Goal: Check status: Check status

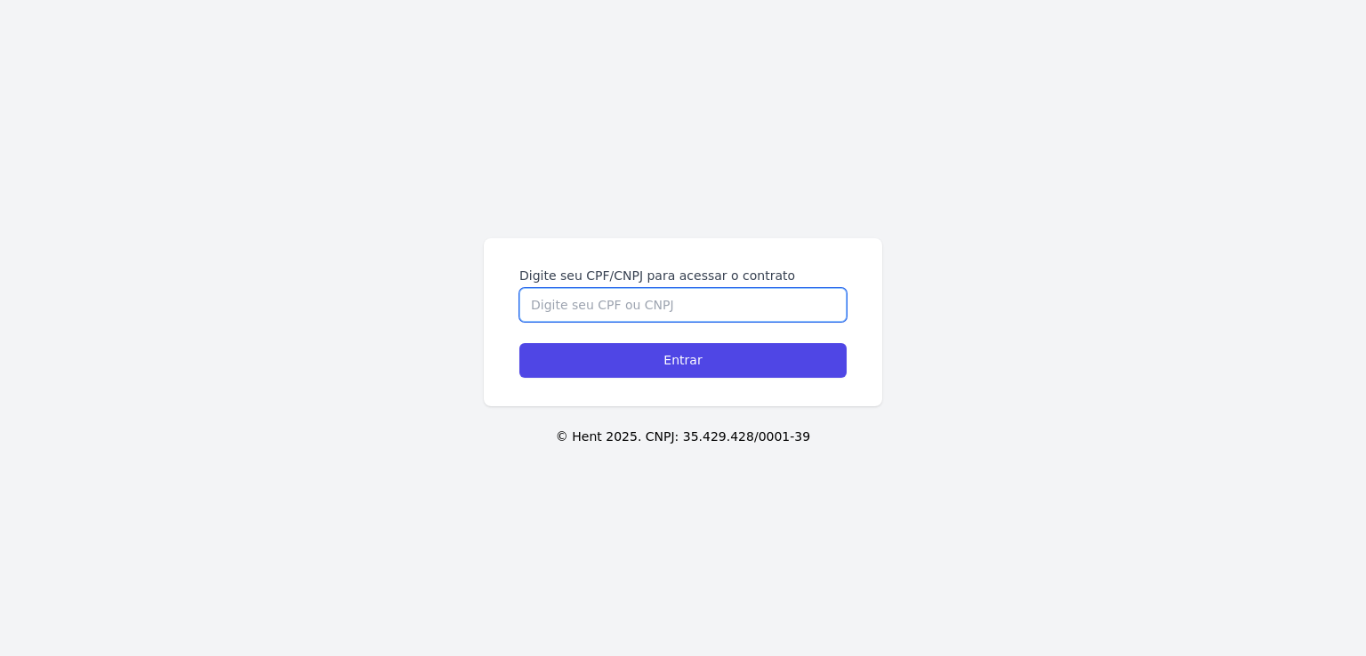
click at [623, 318] on input "Digite seu CPF/CNPJ para acessar o contrato" at bounding box center [682, 305] width 327 height 34
type input "05330628105"
click at [519, 343] on input "Entrar" at bounding box center [682, 360] width 327 height 35
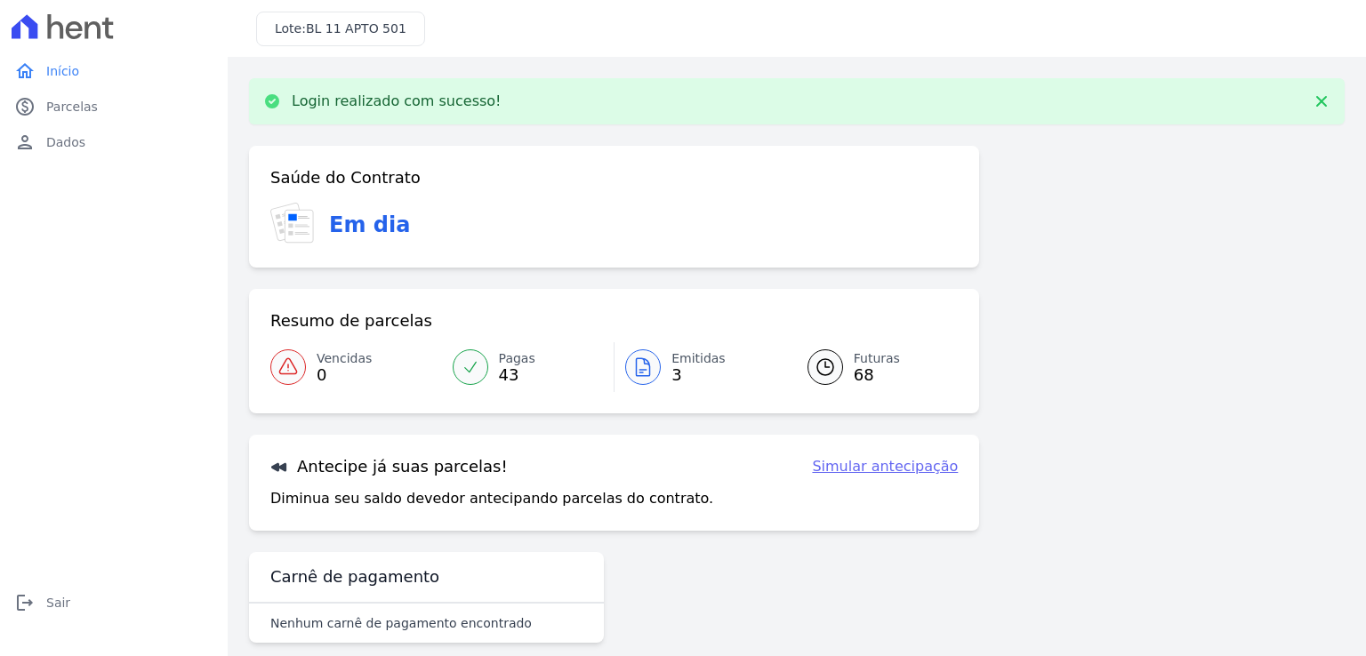
scroll to position [21, 0]
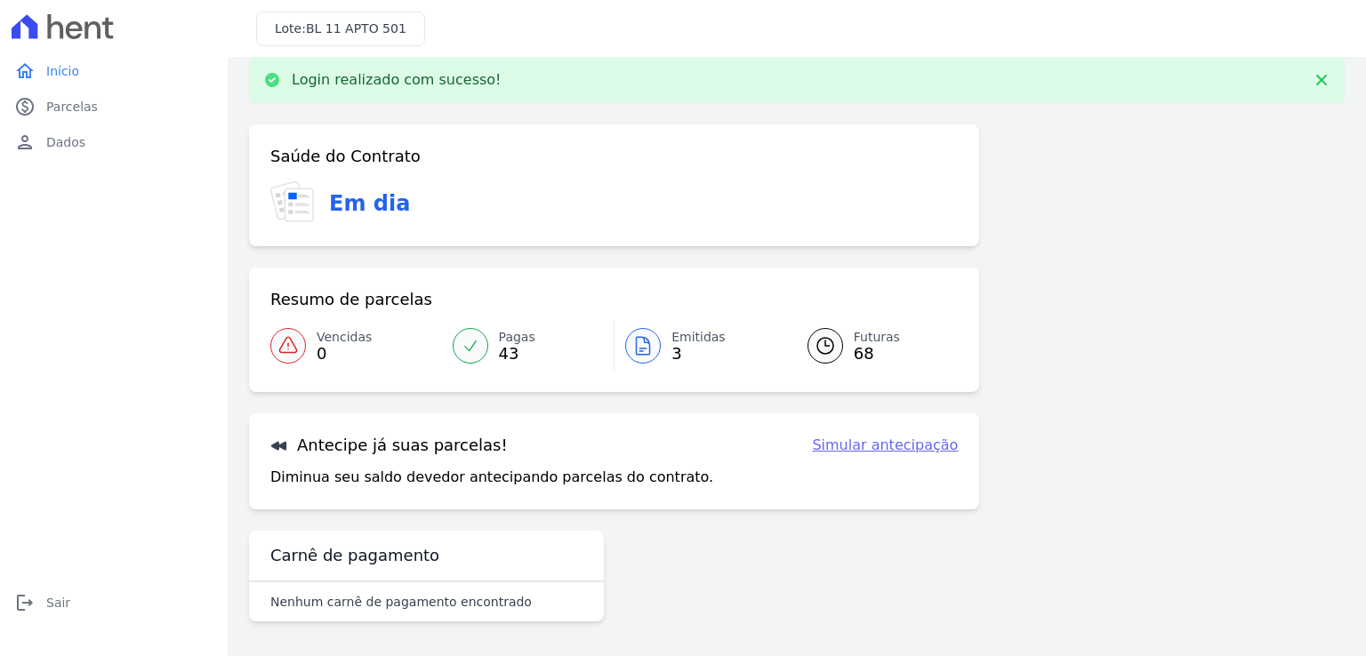
click at [821, 341] on icon at bounding box center [824, 345] width 21 height 21
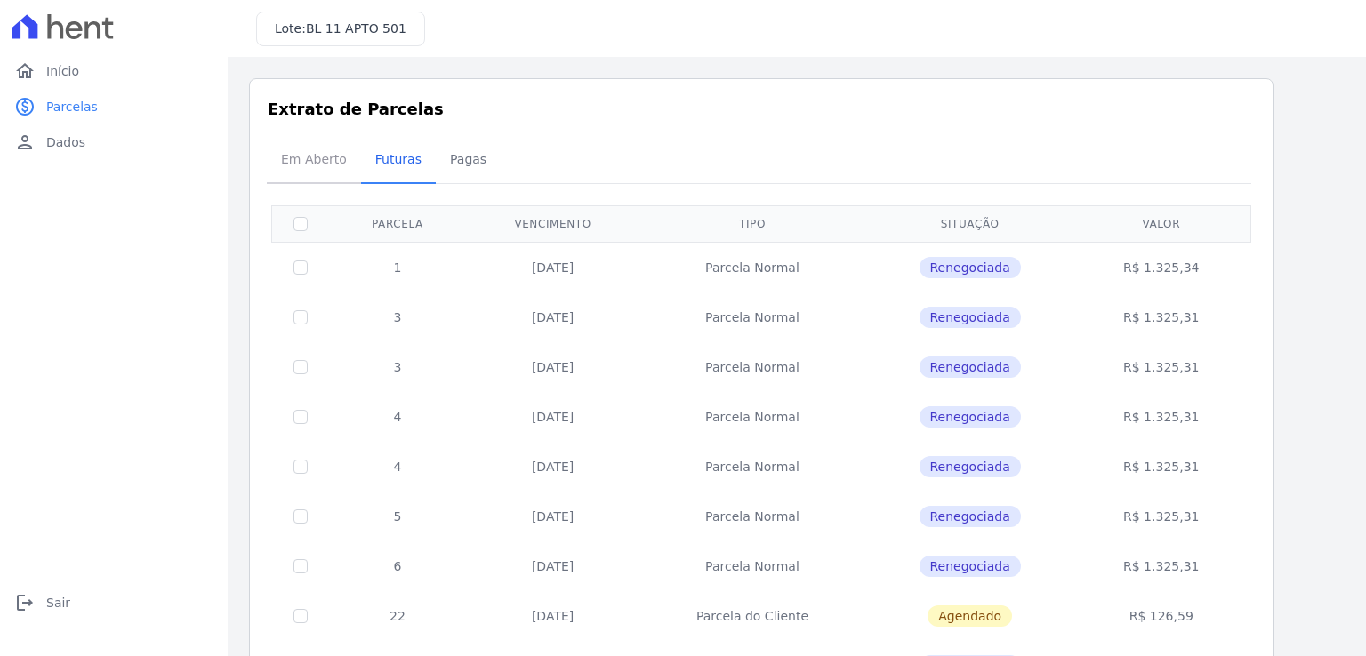
click at [301, 148] on span "Em Aberto" at bounding box center [313, 159] width 87 height 36
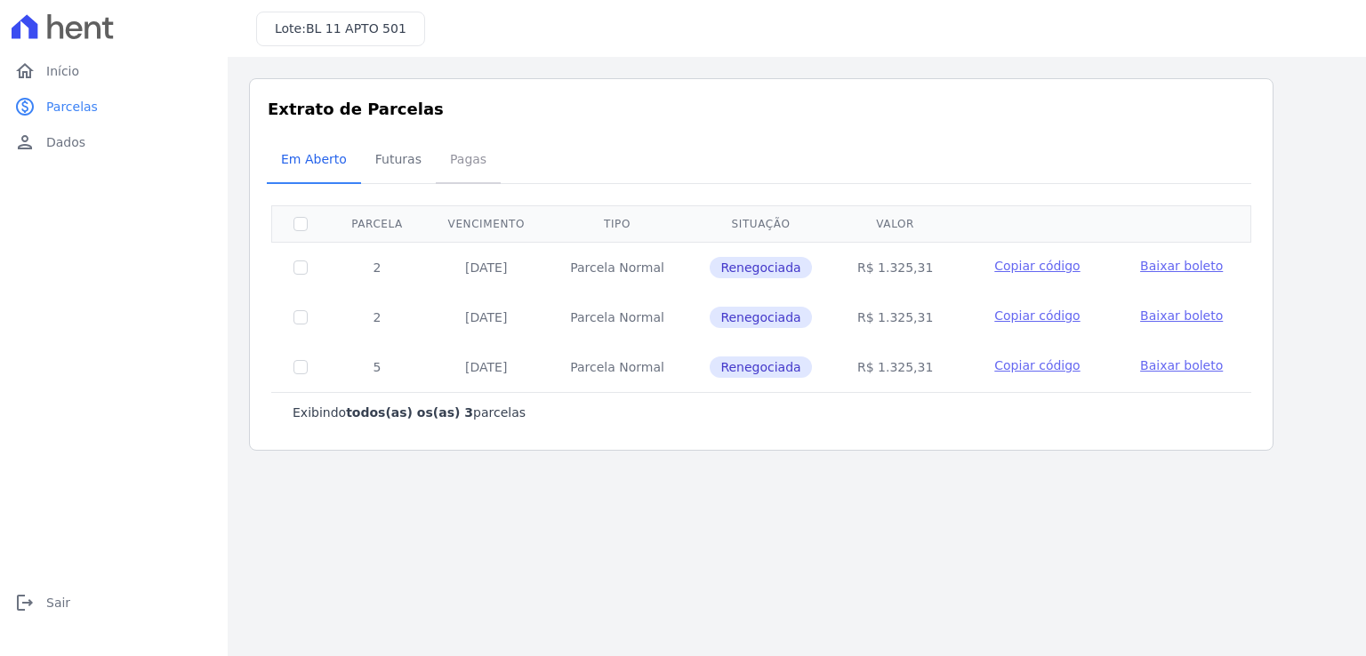
click at [459, 154] on span "Pagas" at bounding box center [468, 159] width 58 height 36
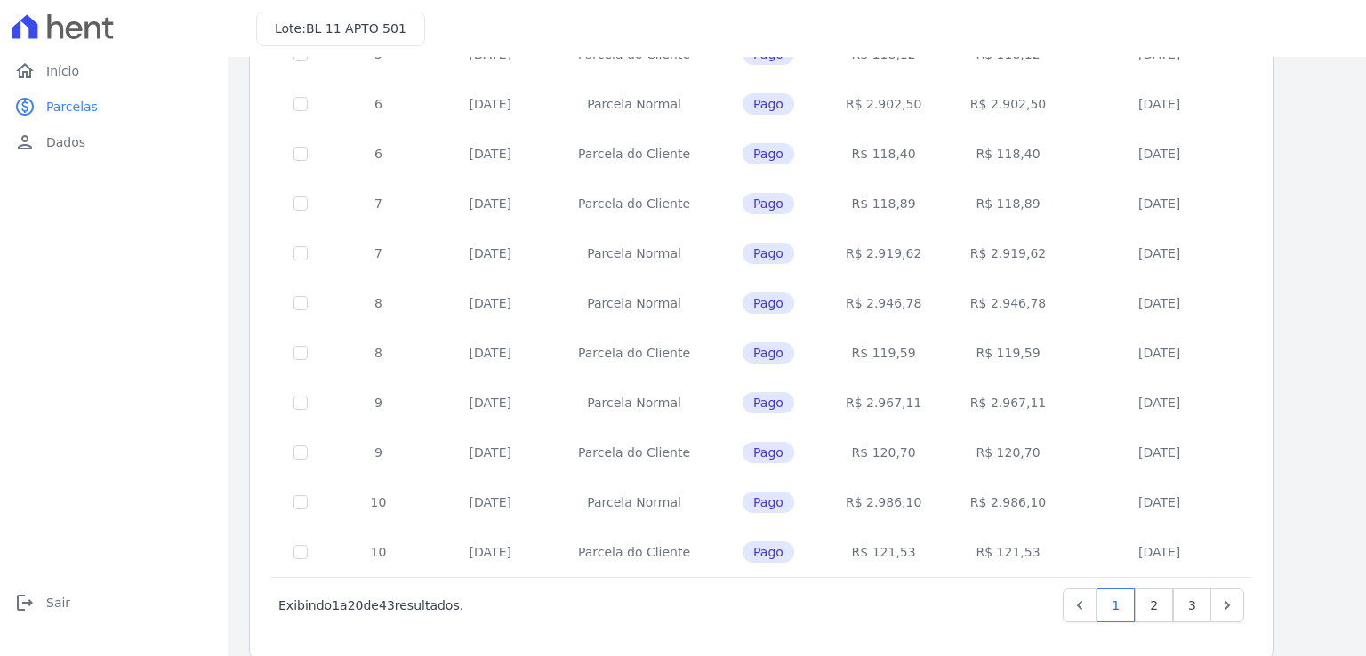
scroll to position [683, 0]
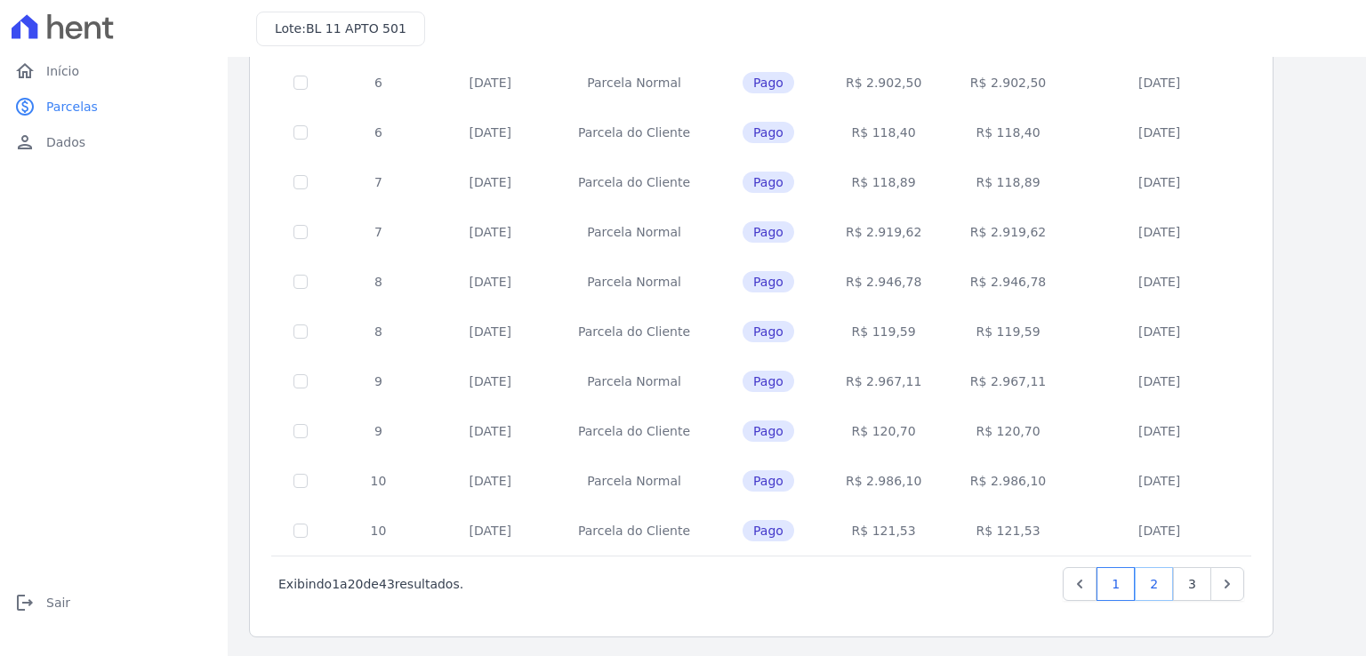
click at [1161, 580] on link "2" at bounding box center [1153, 584] width 38 height 34
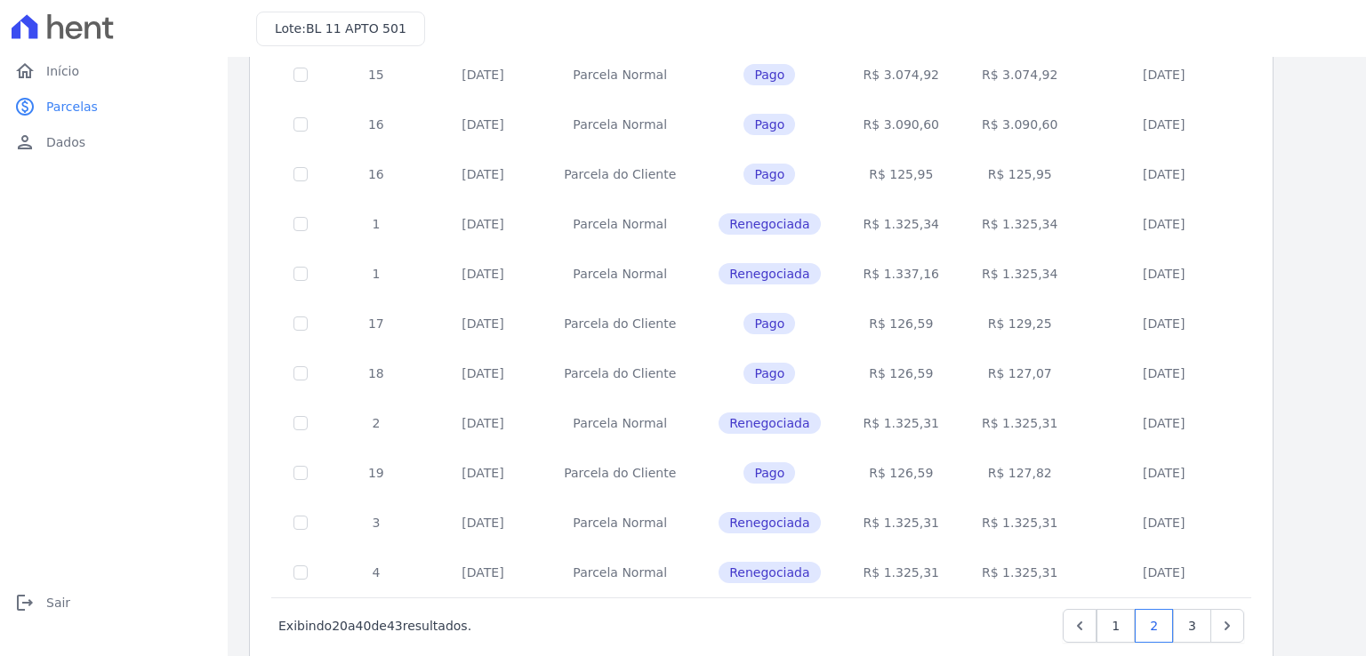
scroll to position [683, 0]
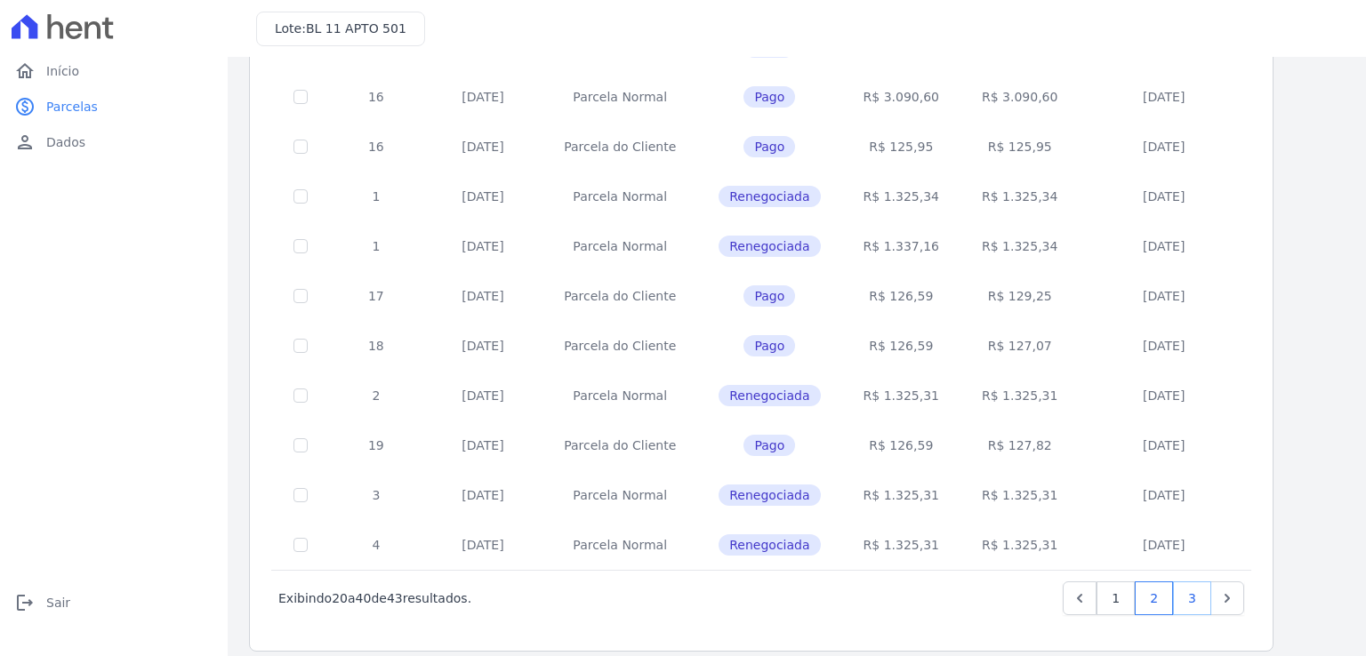
click at [1192, 581] on link "3" at bounding box center [1192, 598] width 38 height 34
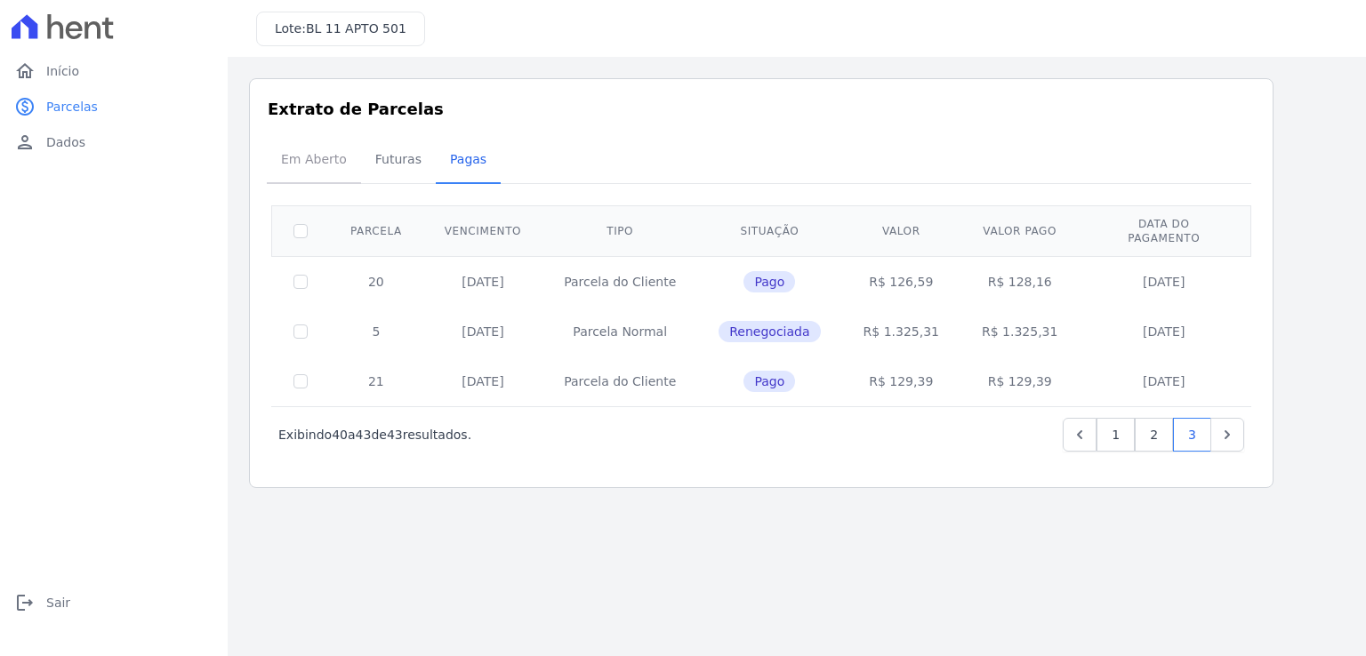
click at [326, 156] on span "Em Aberto" at bounding box center [313, 159] width 87 height 36
